Goal: Task Accomplishment & Management: Use online tool/utility

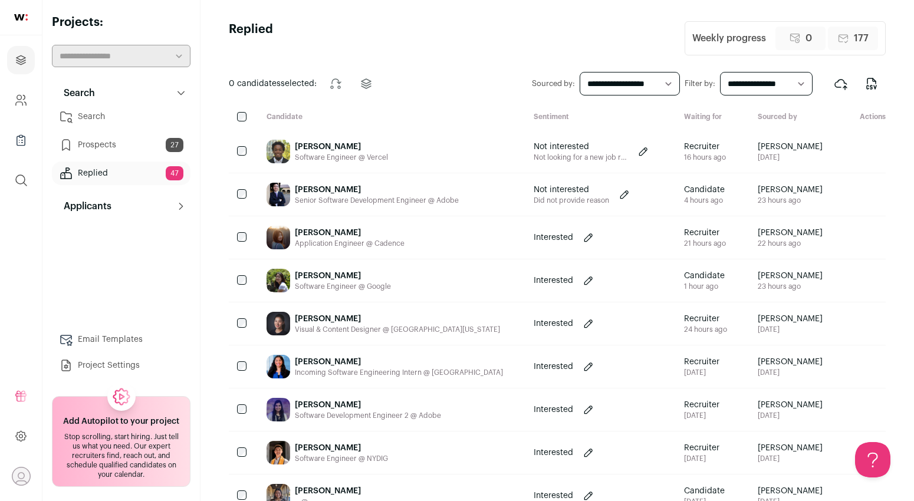
click at [357, 144] on div "[PERSON_NAME]" at bounding box center [341, 147] width 93 height 12
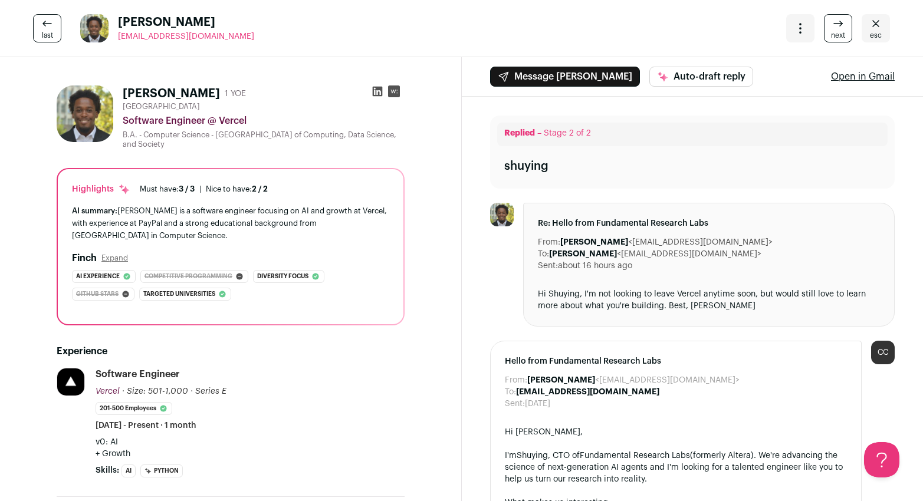
click at [376, 56] on div "last [PERSON_NAME] Iii [EMAIL_ADDRESS][DOMAIN_NAME] More actions Change project…" at bounding box center [461, 28] width 923 height 57
click at [372, 87] on icon at bounding box center [377, 92] width 10 height 10
click at [846, 34] on div "More actions Change project Move to a different project Change primary email Up…" at bounding box center [838, 28] width 104 height 28
click at [836, 32] on link "next" at bounding box center [838, 28] width 28 height 28
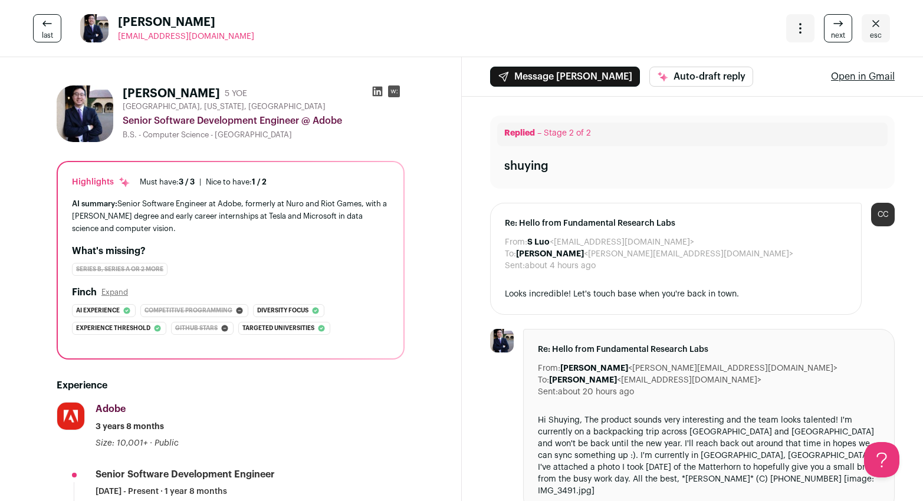
click at [836, 32] on span "next" at bounding box center [838, 35] width 14 height 9
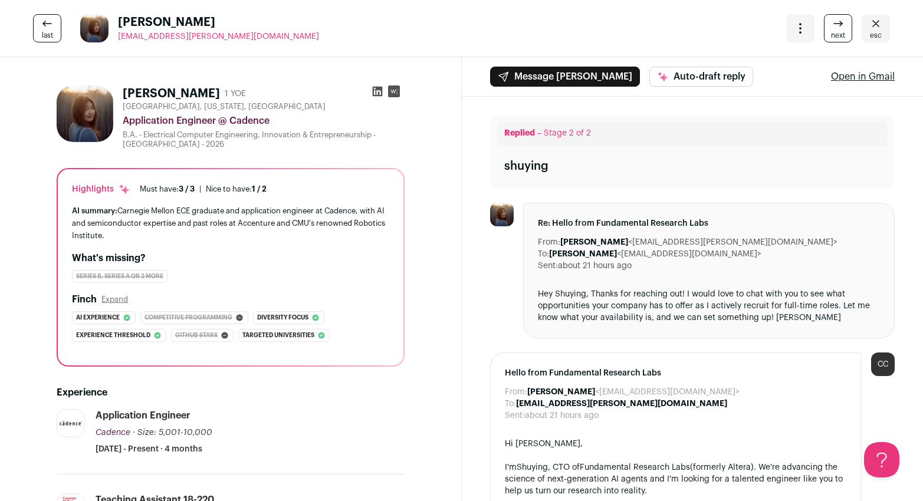
click at [836, 33] on link "next" at bounding box center [838, 28] width 28 height 28
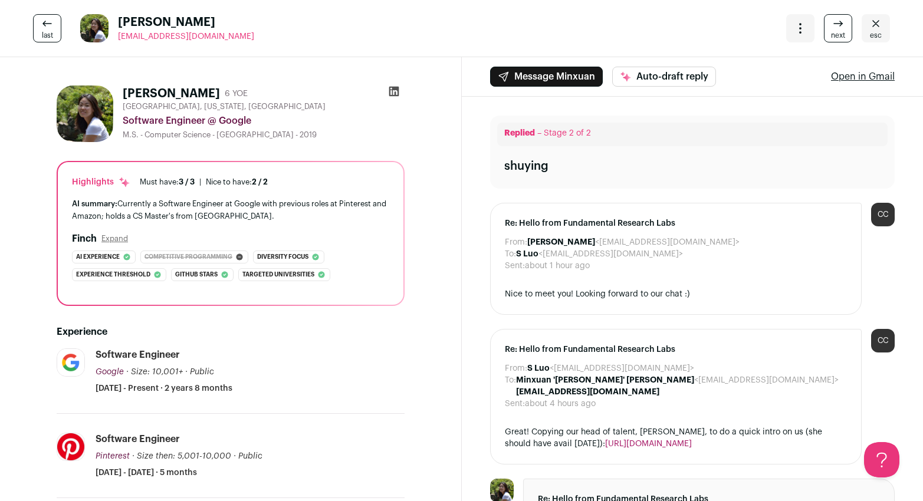
click at [834, 31] on span "next" at bounding box center [838, 35] width 14 height 9
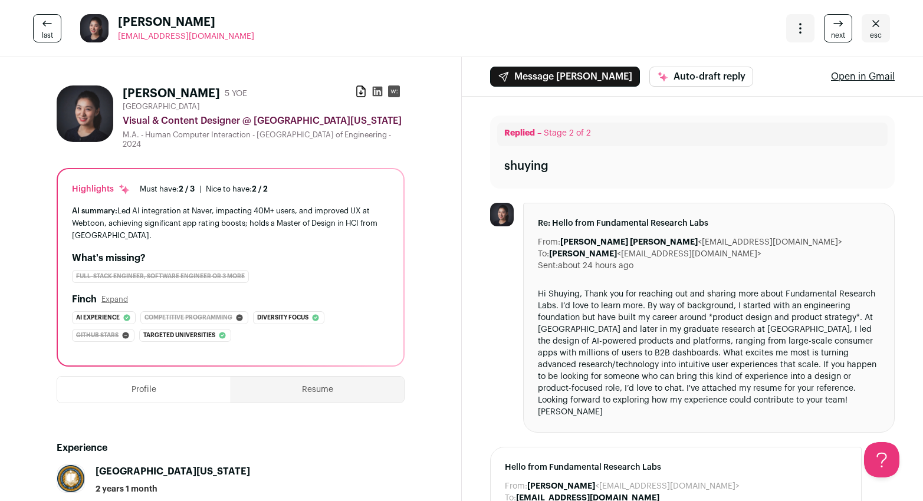
click at [834, 31] on span "next" at bounding box center [838, 35] width 14 height 9
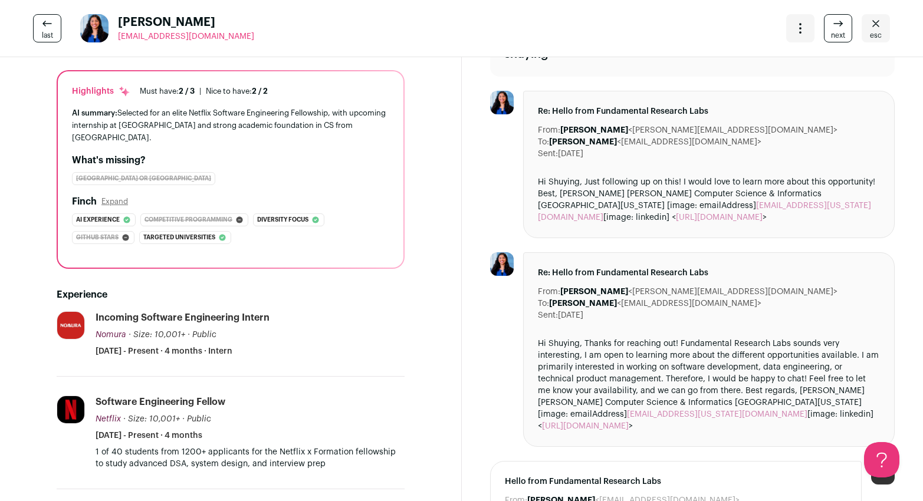
scroll to position [34, 0]
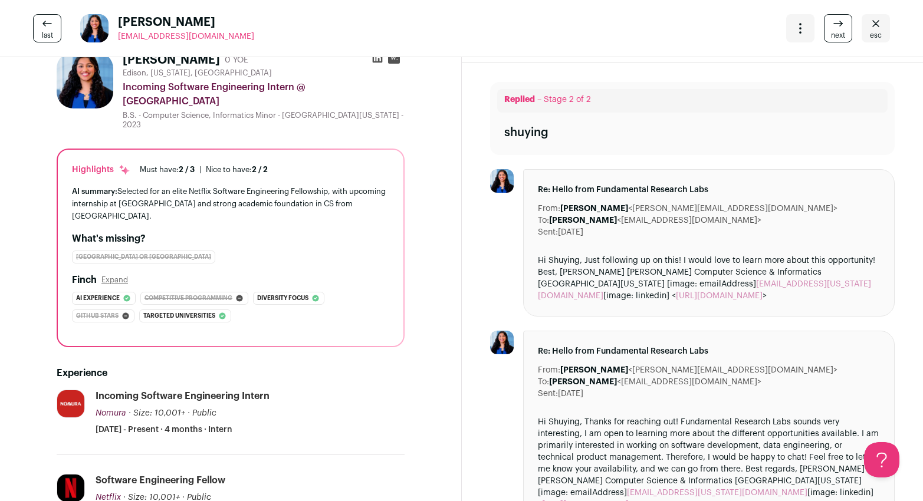
click at [813, 27] on div "More actions Change project Move to a different project Change primary email Up…" at bounding box center [838, 28] width 104 height 28
click at [824, 29] on link "next" at bounding box center [838, 28] width 28 height 28
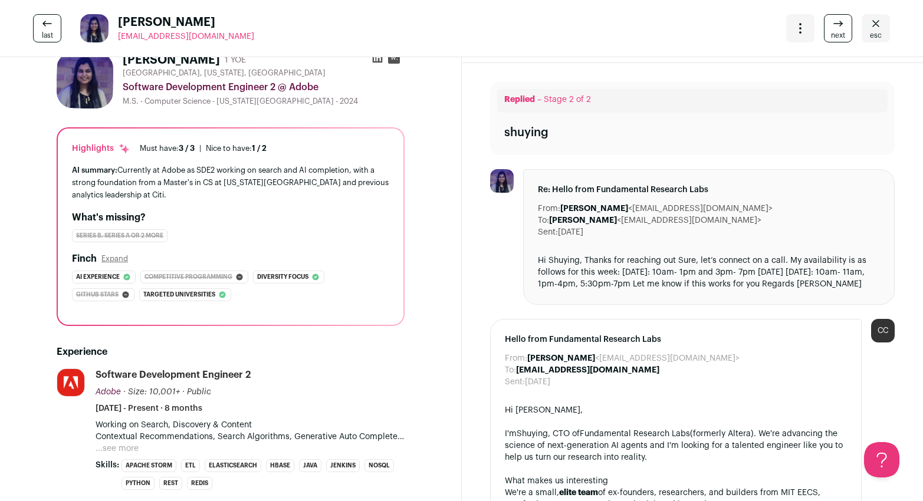
click at [824, 28] on link "next" at bounding box center [838, 28] width 28 height 28
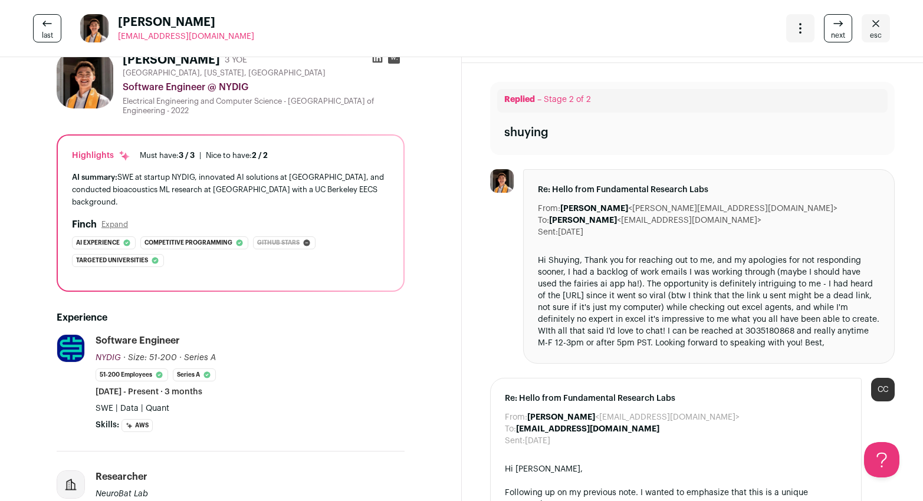
click at [51, 19] on icon at bounding box center [47, 24] width 14 height 14
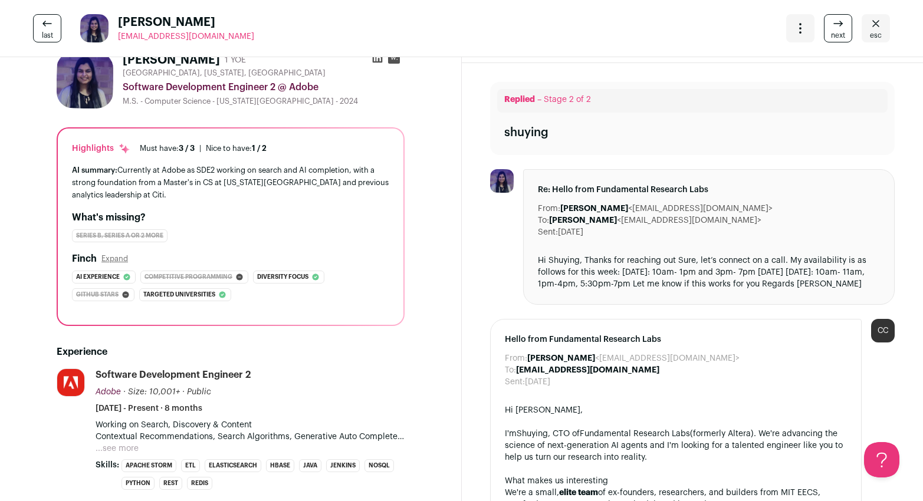
click at [824, 24] on link "next" at bounding box center [838, 28] width 28 height 28
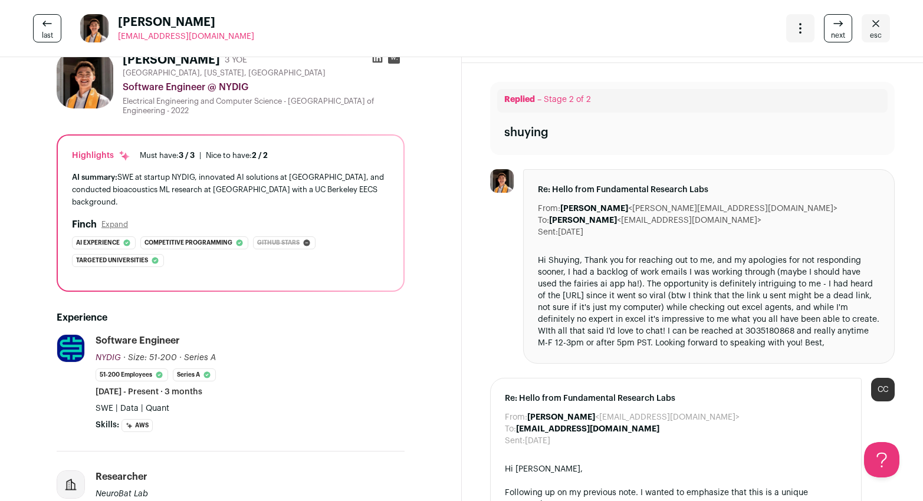
click at [824, 25] on link "next" at bounding box center [838, 28] width 28 height 28
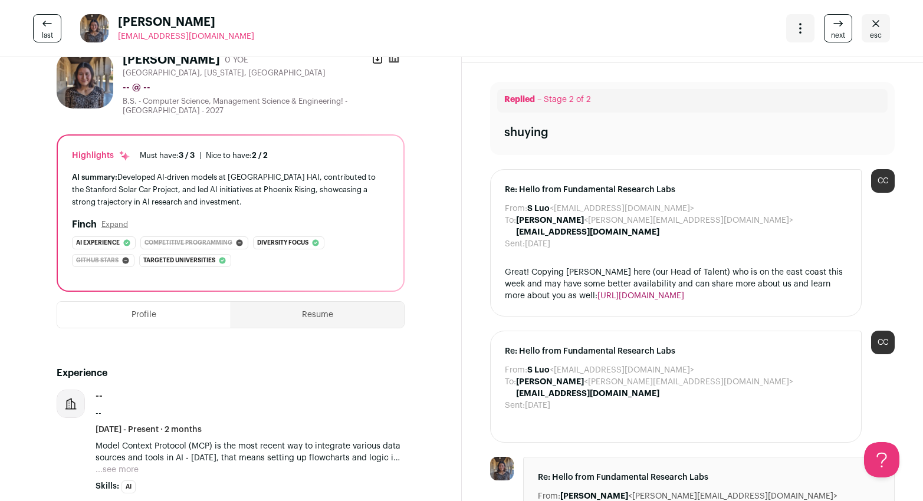
click at [824, 25] on link "next" at bounding box center [838, 28] width 28 height 28
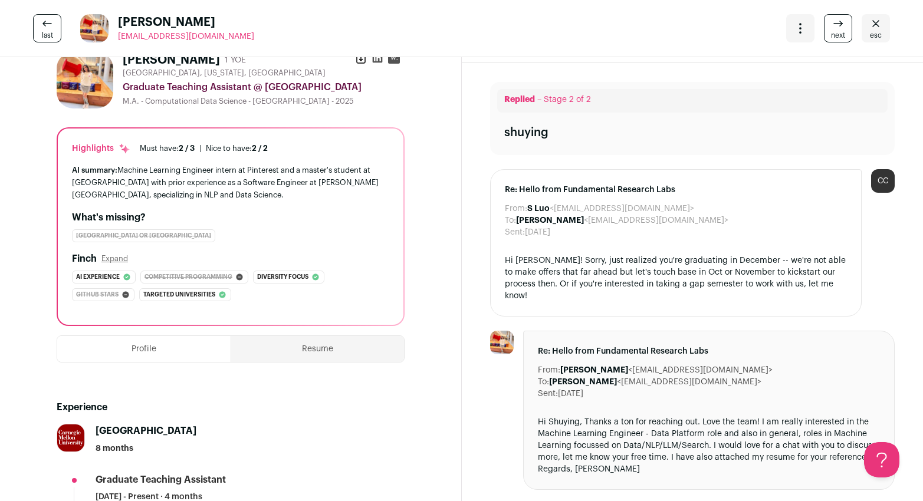
click at [824, 25] on link "next" at bounding box center [838, 28] width 28 height 28
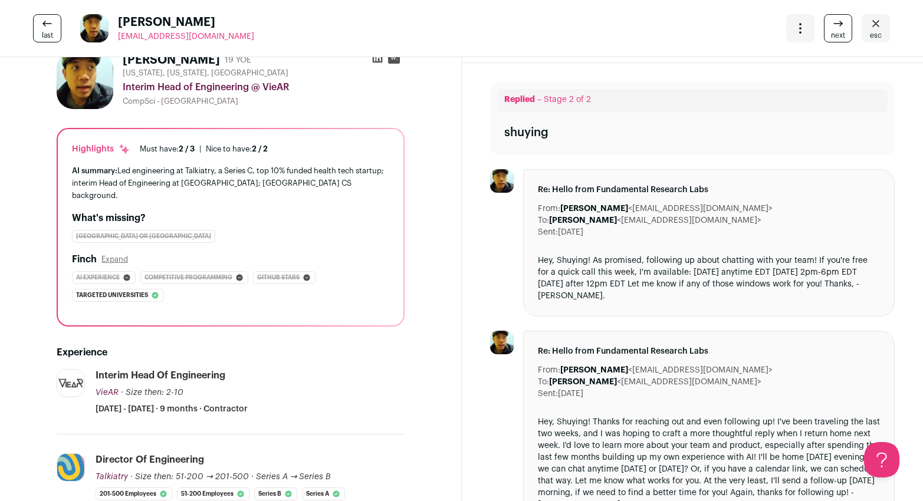
click at [824, 25] on link "next" at bounding box center [838, 28] width 28 height 28
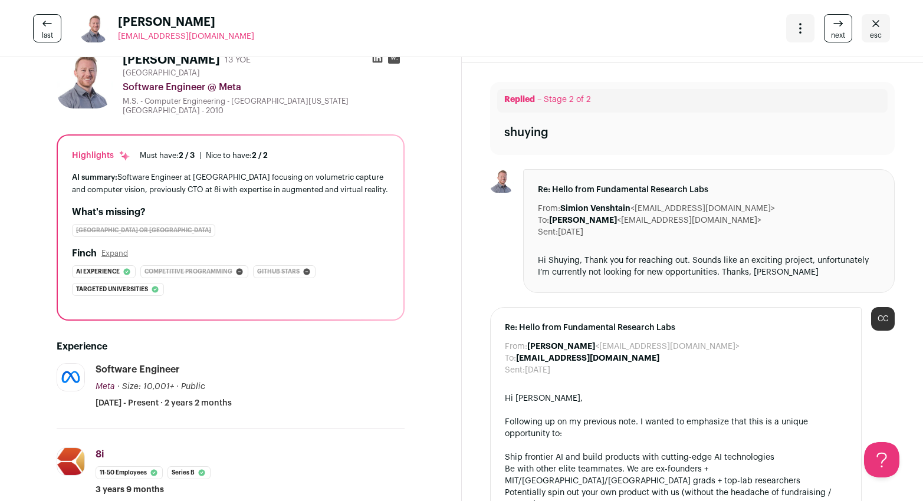
click at [831, 32] on span "next" at bounding box center [838, 35] width 14 height 9
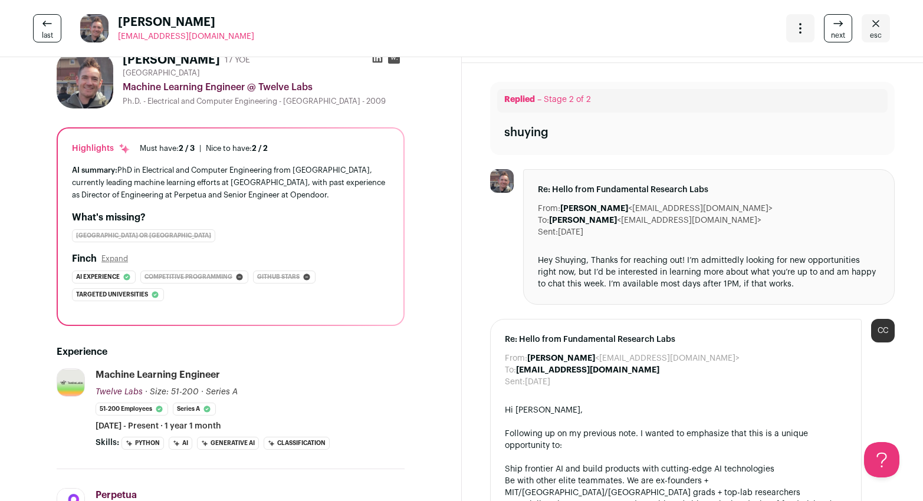
click at [824, 29] on link "next" at bounding box center [838, 28] width 28 height 28
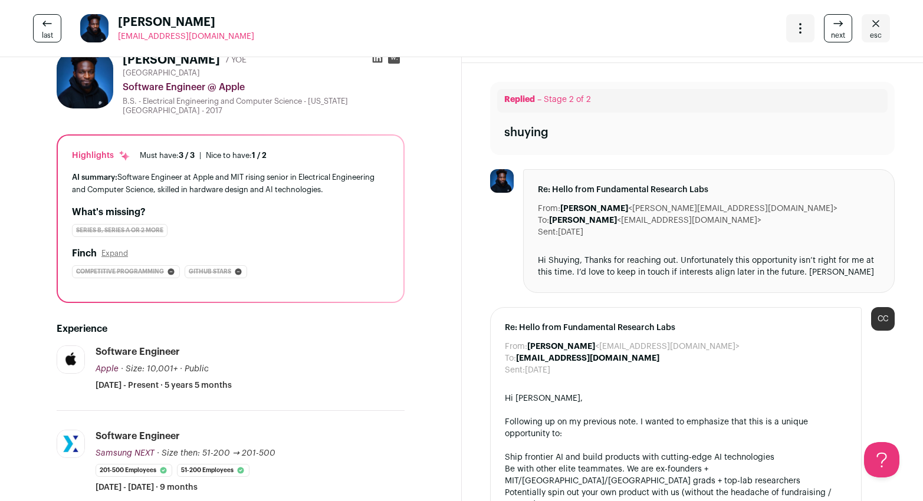
click at [824, 29] on link "next" at bounding box center [838, 28] width 28 height 28
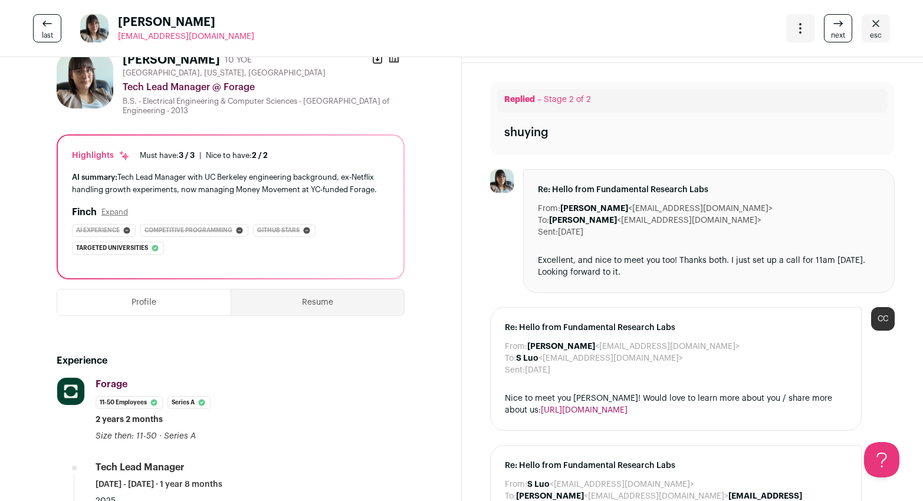
click at [824, 29] on link "next" at bounding box center [838, 28] width 28 height 28
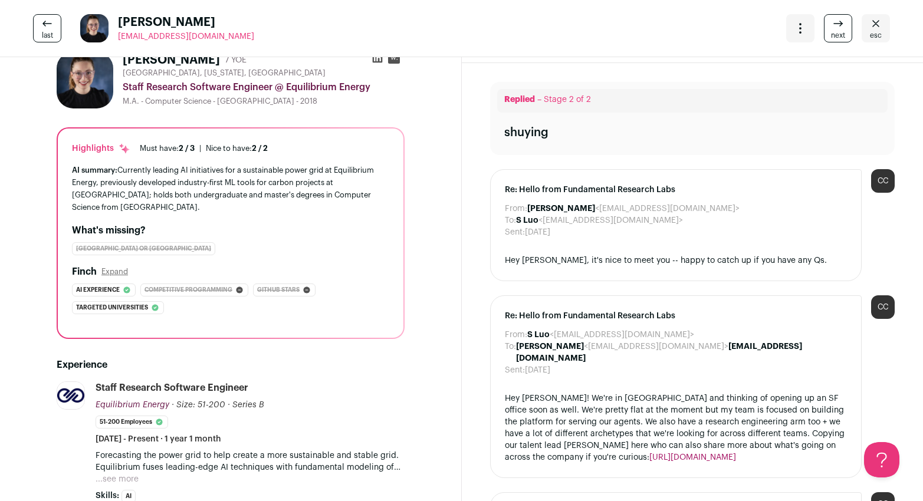
click at [373, 62] on icon at bounding box center [377, 58] width 10 height 10
click at [824, 28] on link "next" at bounding box center [838, 28] width 28 height 28
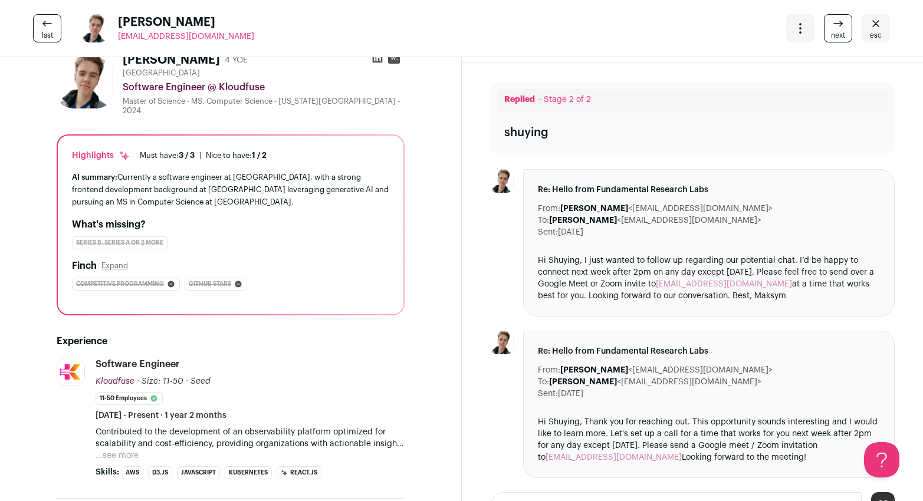
click at [824, 28] on link "next" at bounding box center [838, 28] width 28 height 28
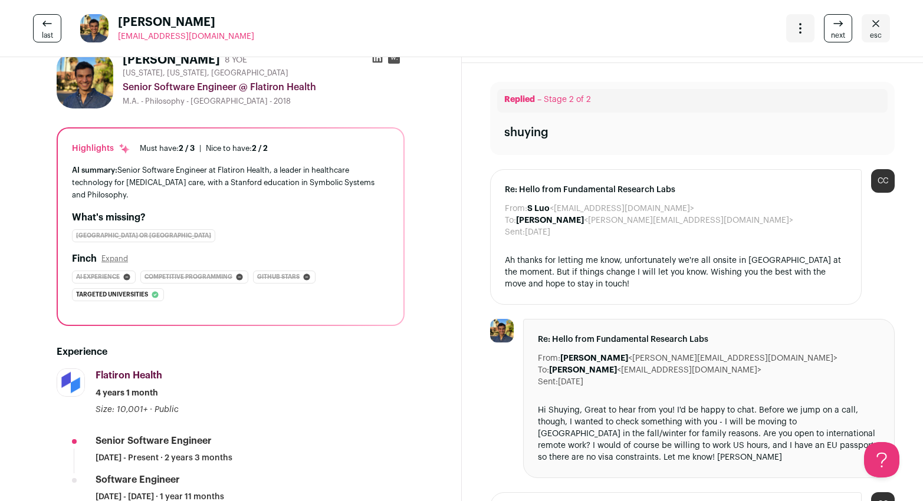
click at [824, 28] on link "next" at bounding box center [838, 28] width 28 height 28
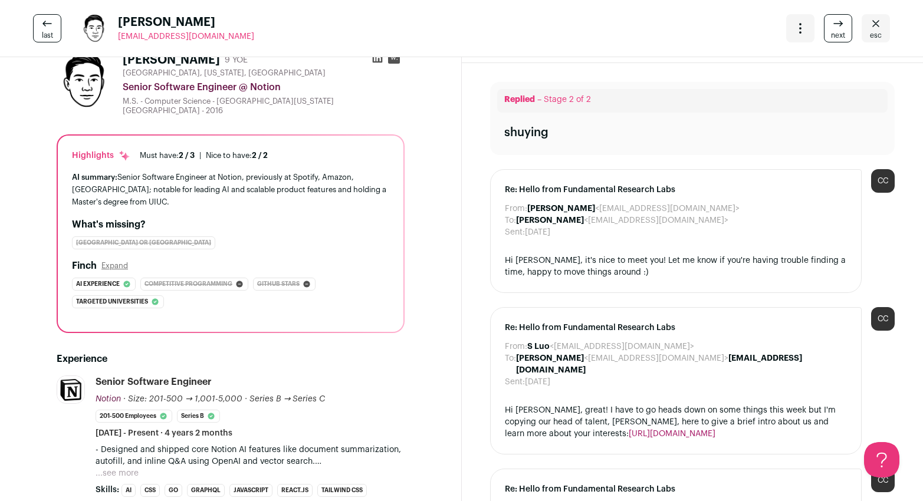
click at [824, 28] on link "next" at bounding box center [838, 28] width 28 height 28
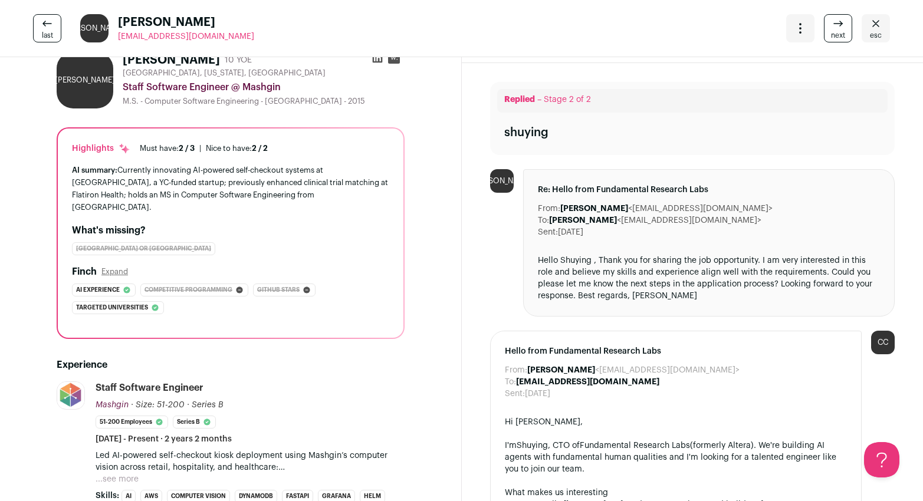
click at [824, 28] on link "next" at bounding box center [838, 28] width 28 height 28
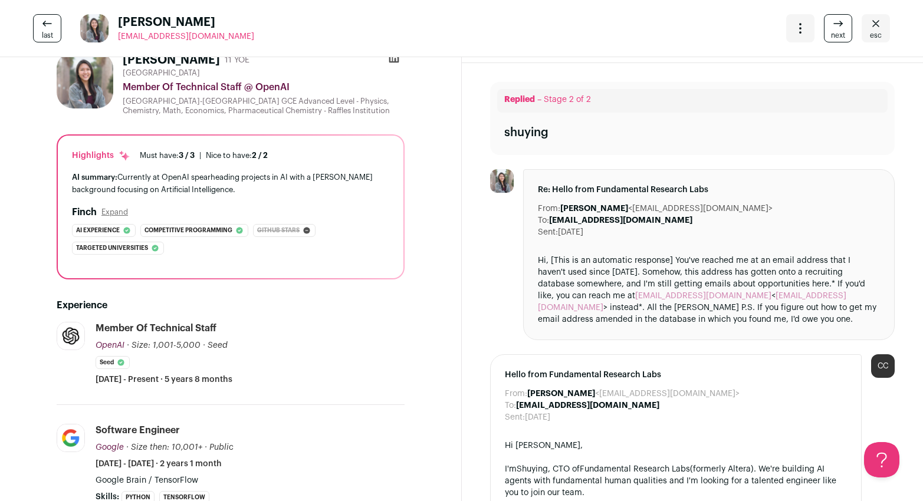
click at [824, 28] on link "next" at bounding box center [838, 28] width 28 height 28
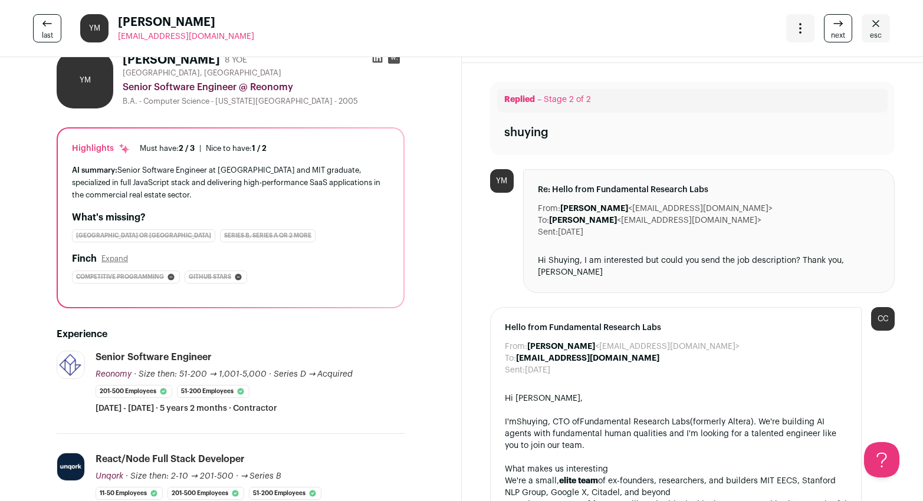
click at [824, 28] on link "next" at bounding box center [838, 28] width 28 height 28
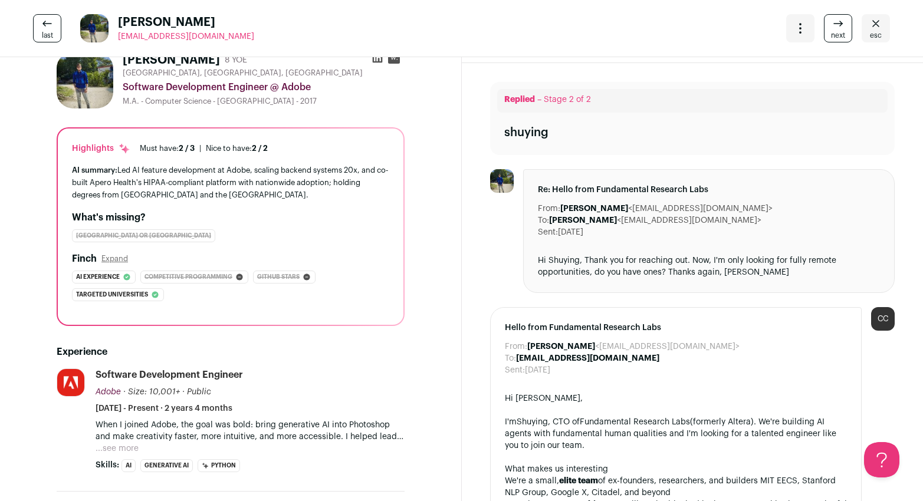
click at [824, 28] on link "next" at bounding box center [838, 28] width 28 height 28
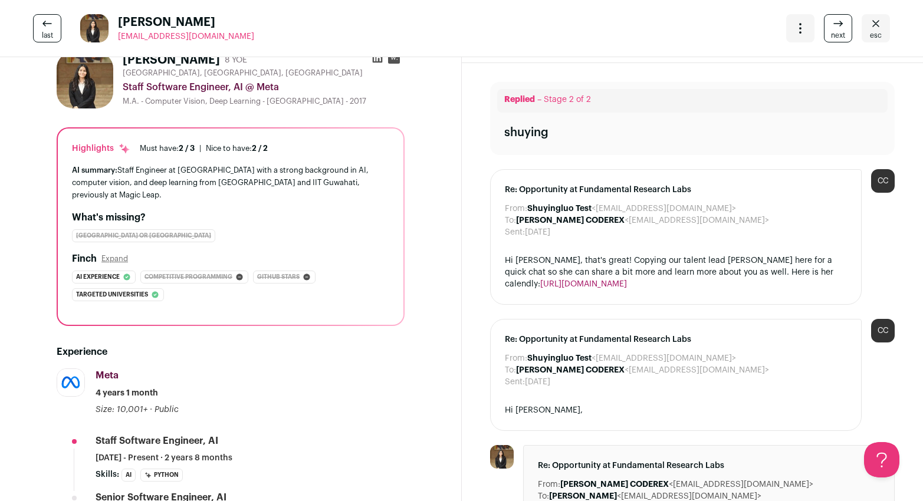
click at [372, 60] on icon at bounding box center [378, 58] width 12 height 12
click at [824, 40] on link "next" at bounding box center [838, 28] width 28 height 28
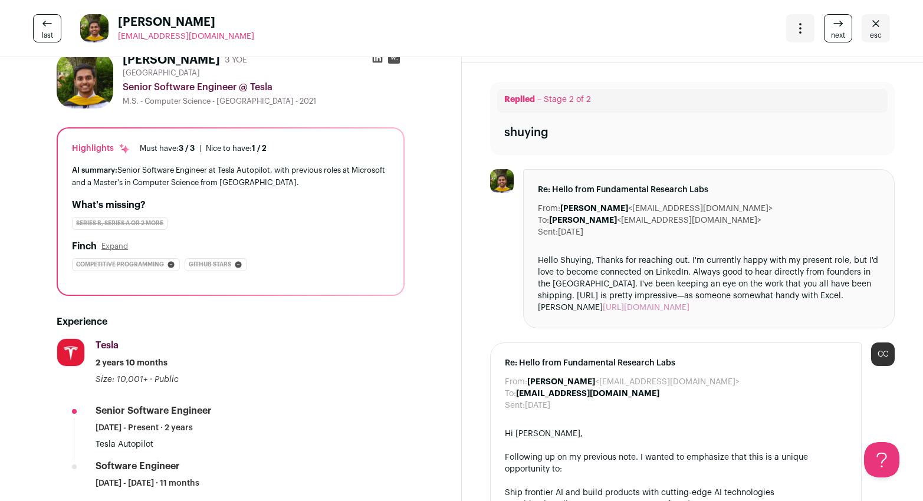
click at [870, 31] on span "esc" at bounding box center [876, 35] width 12 height 9
